Goal: Task Accomplishment & Management: Manage account settings

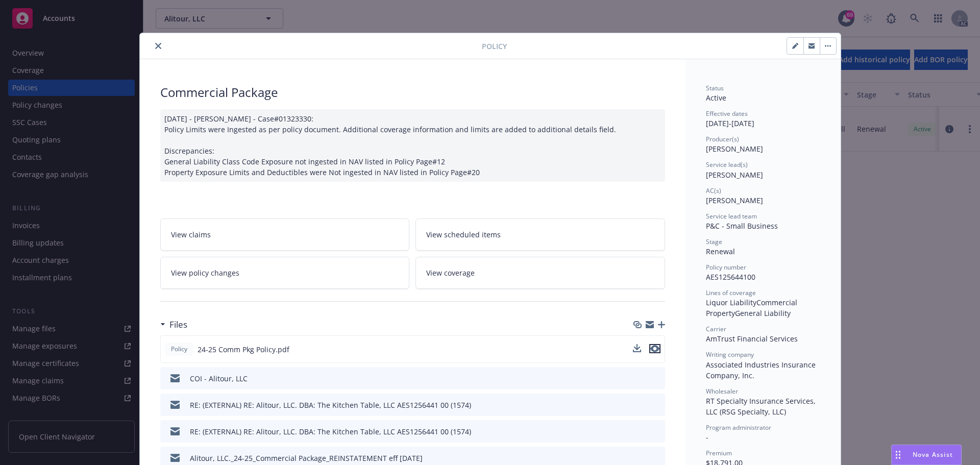
click at [652, 348] on icon "preview file" at bounding box center [655, 348] width 9 height 7
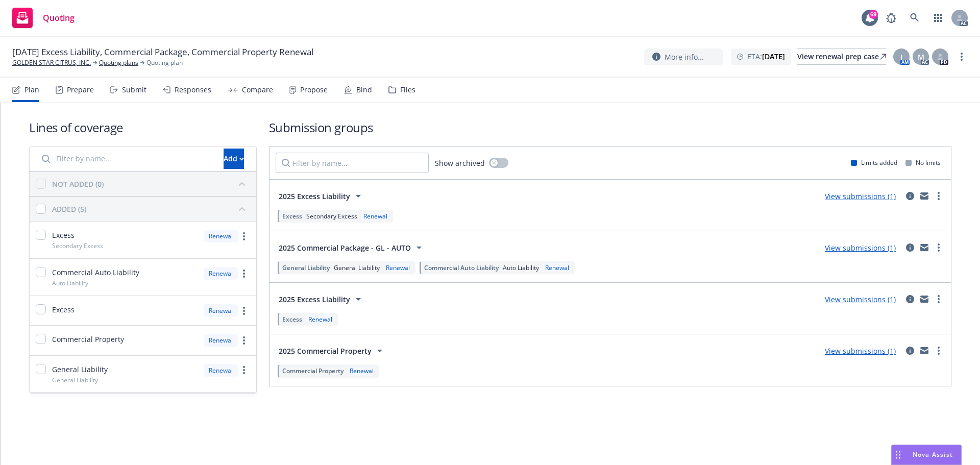
click at [134, 93] on div "Submit" at bounding box center [134, 90] width 25 height 8
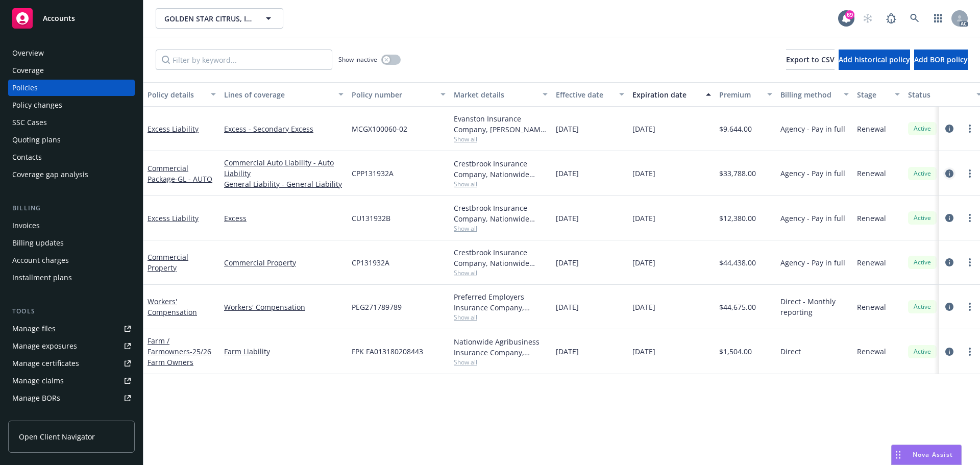
click at [949, 175] on icon "circleInformation" at bounding box center [950, 174] width 8 height 8
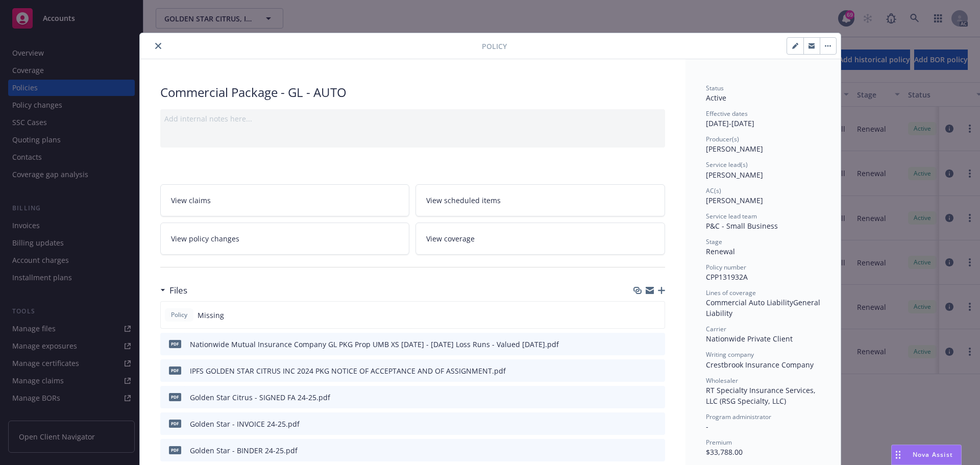
click at [156, 49] on button "close" at bounding box center [158, 46] width 12 height 12
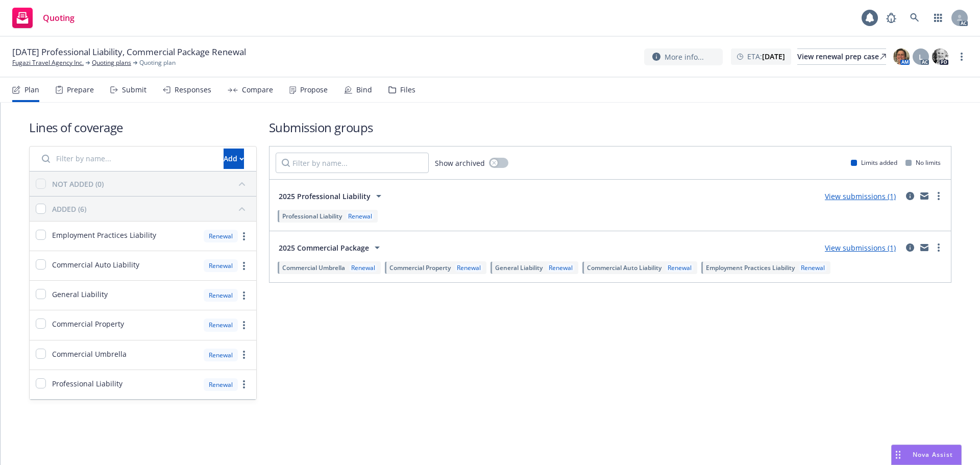
click at [126, 93] on div "Submit" at bounding box center [134, 90] width 25 height 8
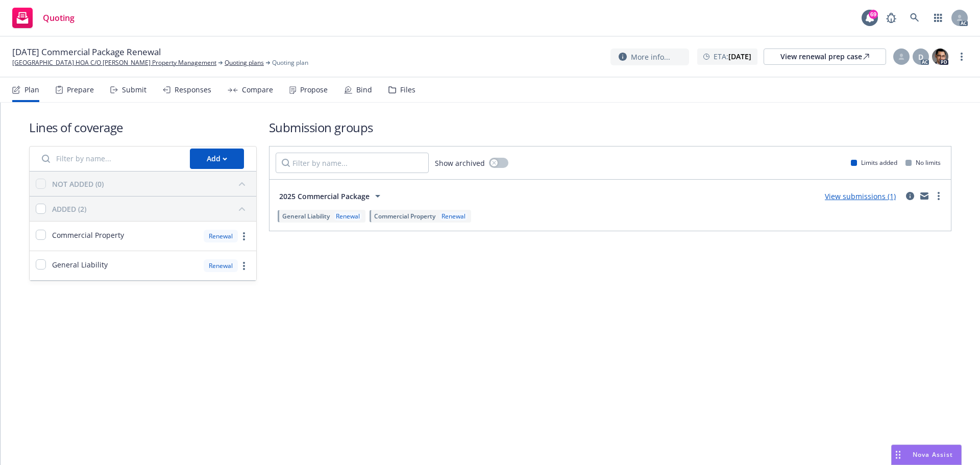
click at [128, 89] on div "Submit" at bounding box center [134, 90] width 25 height 8
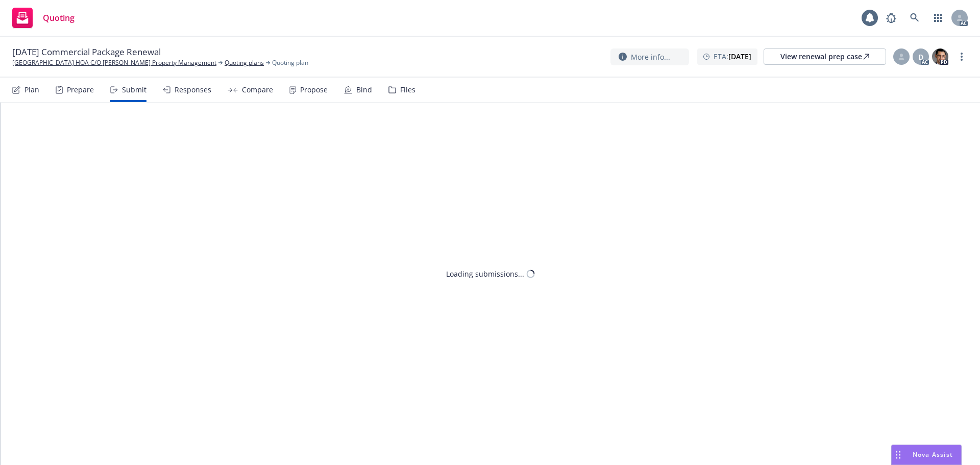
click at [134, 92] on div "Submit" at bounding box center [134, 90] width 25 height 8
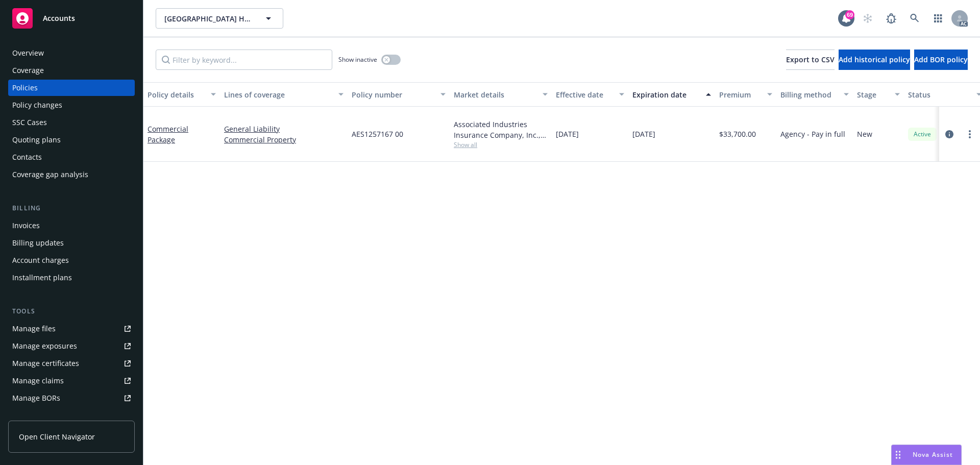
click at [40, 104] on div "Policy changes" at bounding box center [37, 105] width 50 height 16
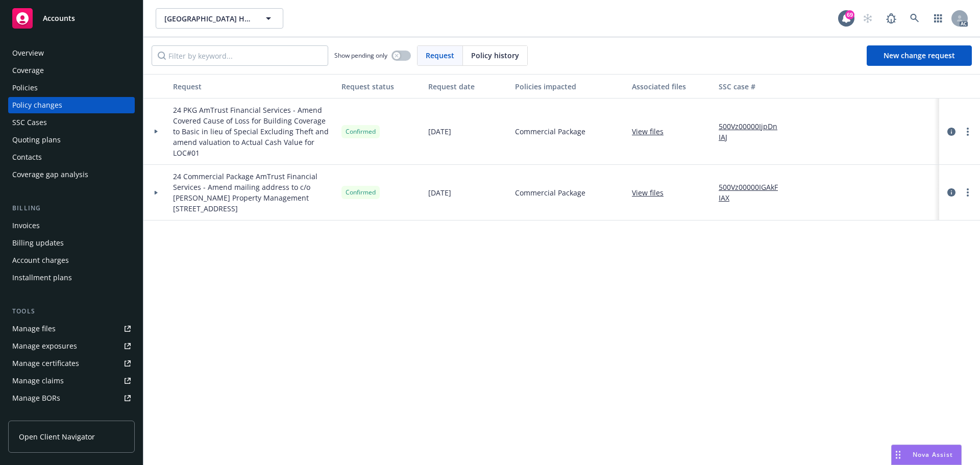
click at [154, 131] on icon at bounding box center [156, 132] width 4 height 4
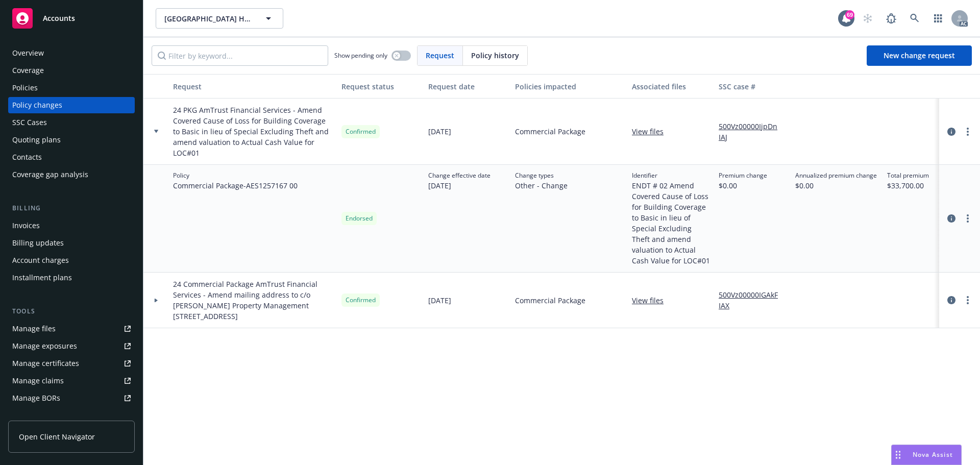
click at [154, 131] on icon at bounding box center [156, 132] width 4 height 4
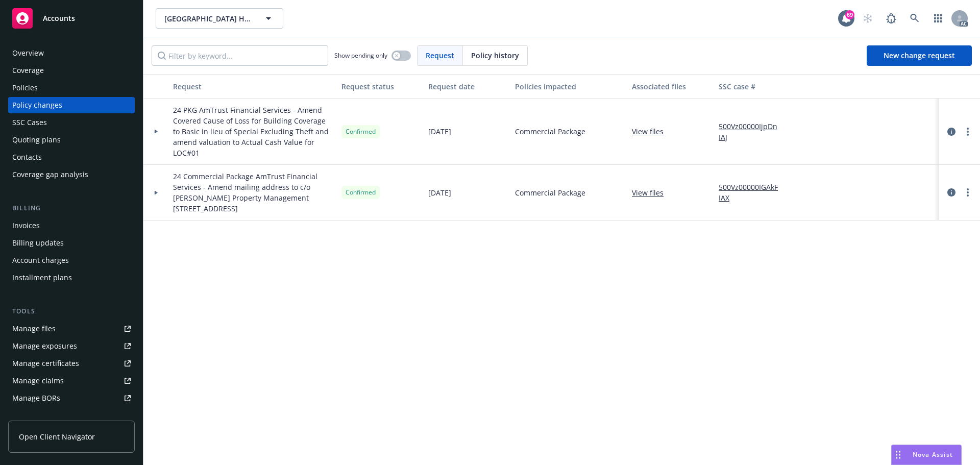
click at [33, 329] on div "Manage files" at bounding box center [33, 329] width 43 height 16
click at [30, 86] on div "Policies" at bounding box center [25, 88] width 26 height 16
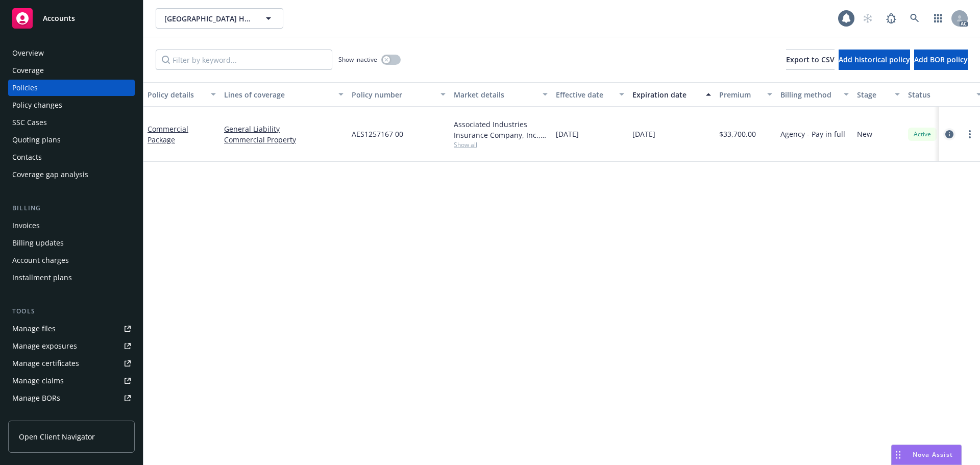
click at [949, 135] on icon "circleInformation" at bounding box center [950, 134] width 8 height 8
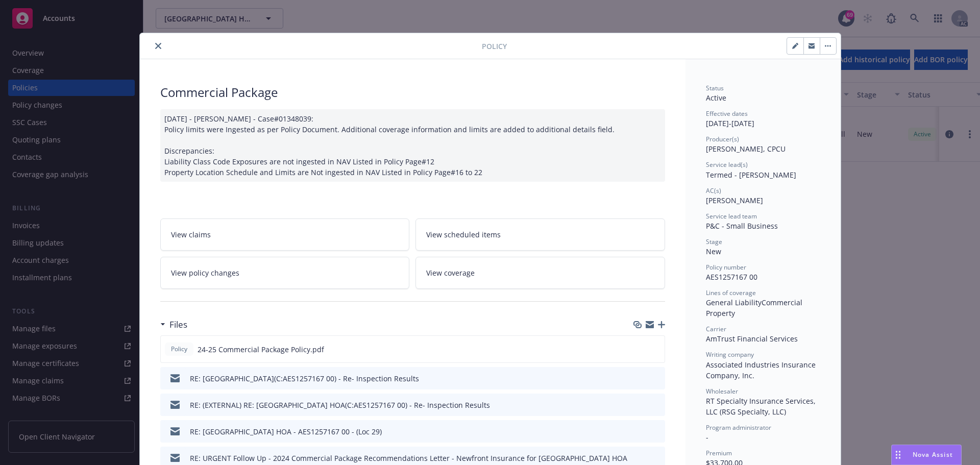
scroll to position [153, 0]
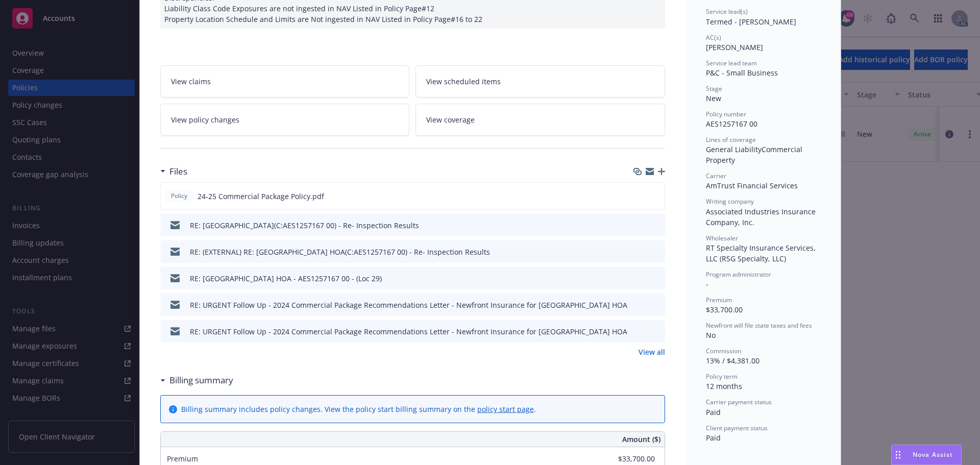
click at [652, 356] on link "View all" at bounding box center [652, 352] width 27 height 11
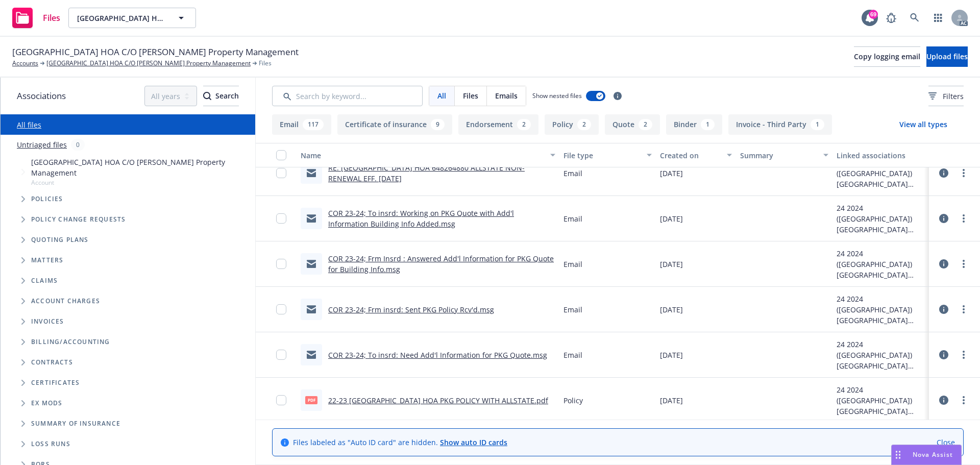
scroll to position [5772, 0]
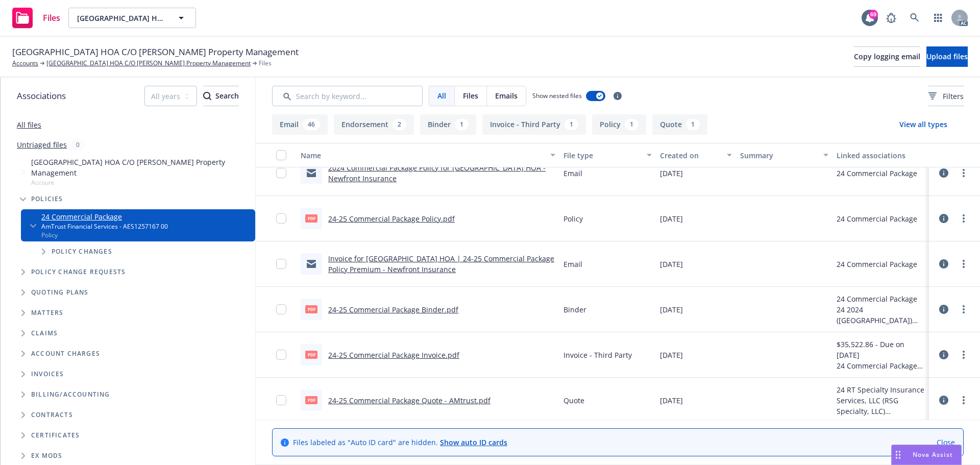
scroll to position [2088, 0]
